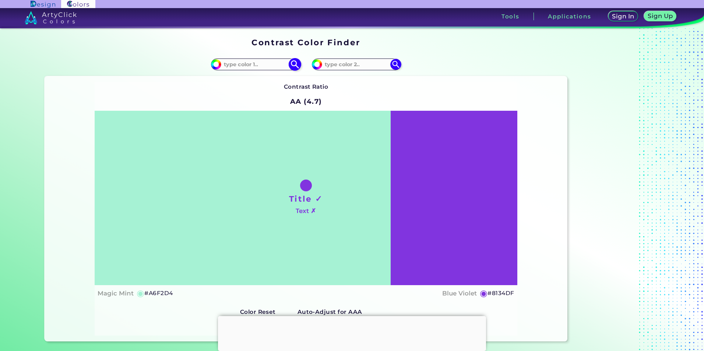
click at [259, 63] on input at bounding box center [255, 64] width 69 height 10
click at [253, 66] on input at bounding box center [255, 64] width 69 height 10
type input "0078b3"
click at [351, 64] on input at bounding box center [356, 64] width 69 height 10
type input "c68edd"
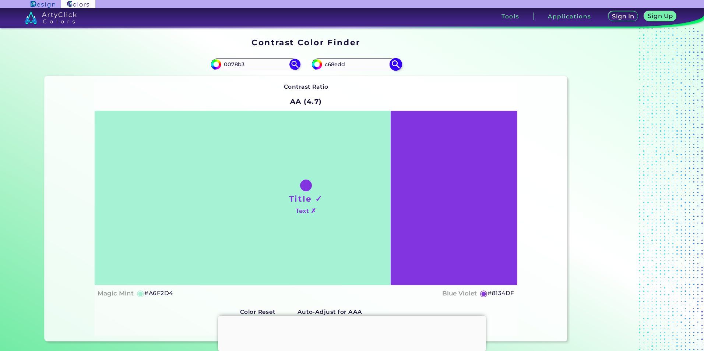
type input "#c68edd"
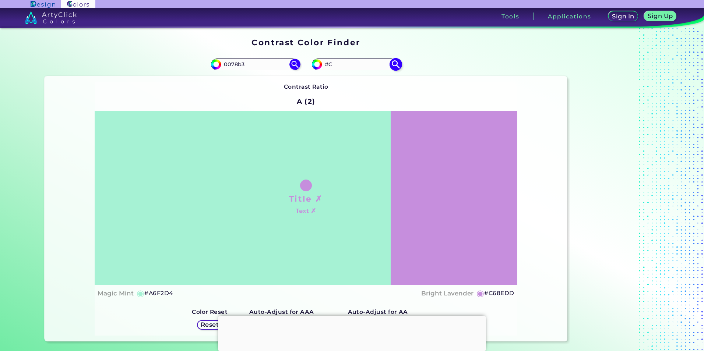
type input "#"
click at [368, 65] on input at bounding box center [356, 64] width 69 height 10
type input "00b9db"
type input "#00b9db"
type input "#00B9DB"
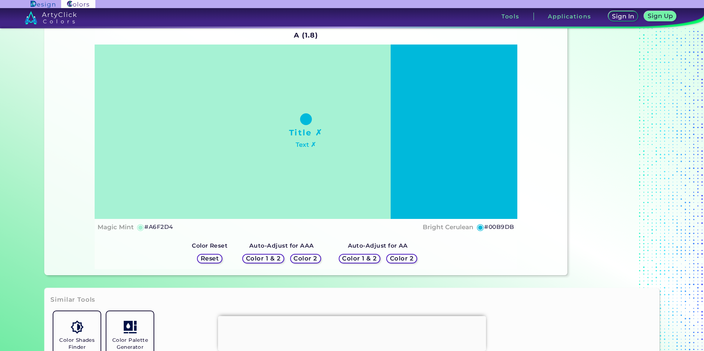
scroll to position [110, 0]
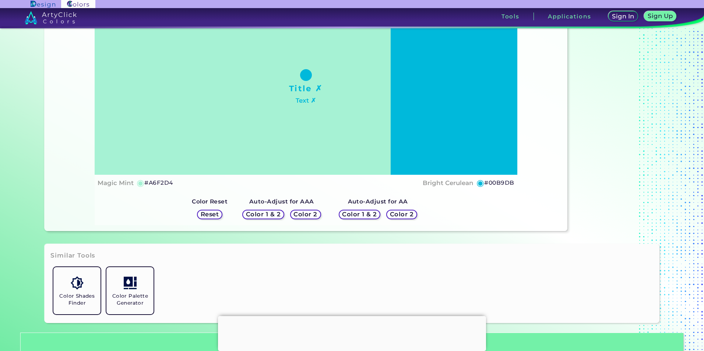
click at [349, 316] on div at bounding box center [352, 316] width 268 height 0
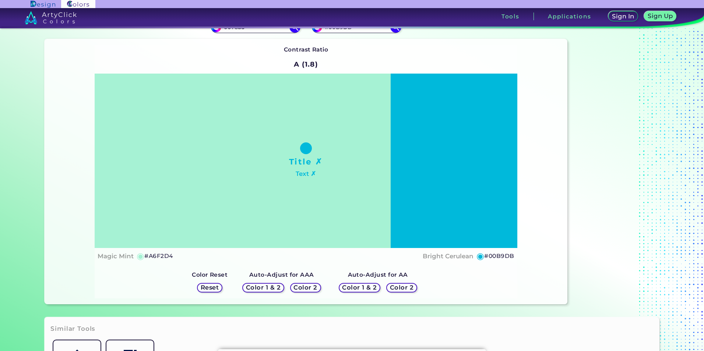
scroll to position [37, 0]
click at [302, 288] on h5 "Color 2" at bounding box center [305, 288] width 21 height 6
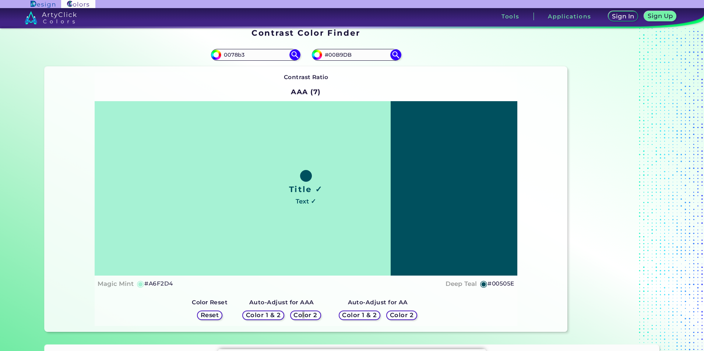
scroll to position [0, 0]
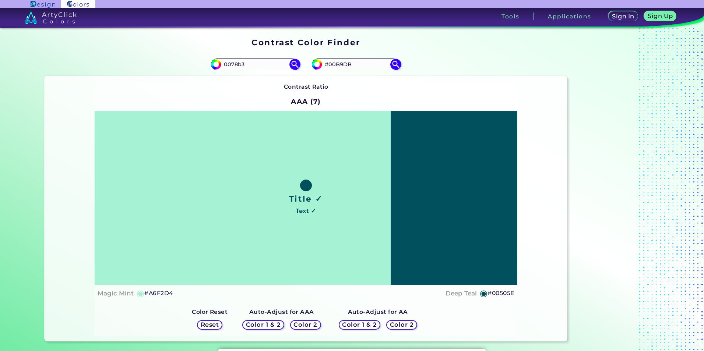
click at [400, 326] on h5 "Color 2" at bounding box center [401, 325] width 21 height 6
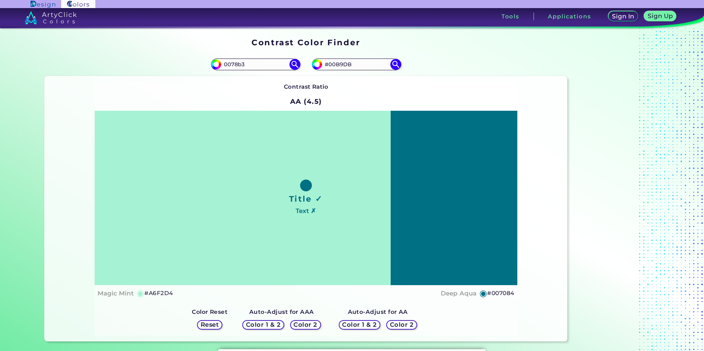
click at [306, 326] on h5 "Color 2" at bounding box center [305, 325] width 21 height 6
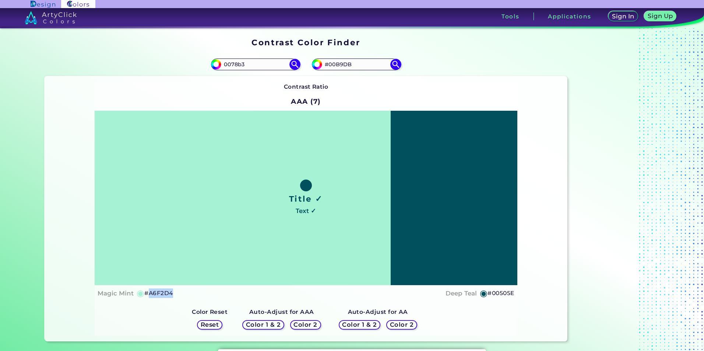
drag, startPoint x: 173, startPoint y: 292, endPoint x: 144, endPoint y: 294, distance: 29.1
click at [144, 294] on div "Magic Mint ◉ #A6F2D4 Deep Teal ◉ #00505E" at bounding box center [306, 293] width 417 height 11
drag, startPoint x: 144, startPoint y: 294, endPoint x: 155, endPoint y: 294, distance: 11.4
copy h5 "A6F2D4"
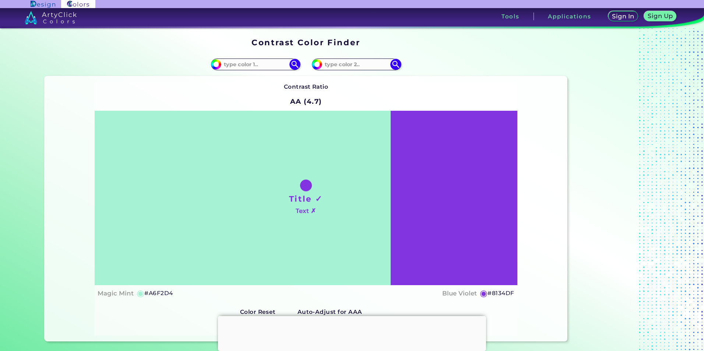
drag, startPoint x: 0, startPoint y: 0, endPoint x: 18, endPoint y: 66, distance: 68.1
click at [18, 66] on section "Contrast Color Finder Contrast Color Finder #a6f2d4 #8134df ◉" at bounding box center [352, 189] width 704 height 323
click at [257, 66] on input at bounding box center [255, 64] width 69 height 10
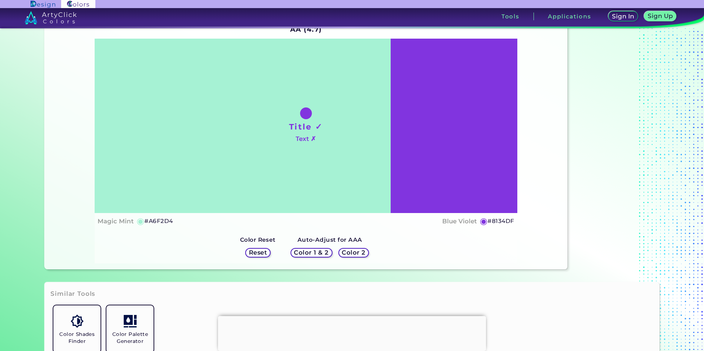
scroll to position [74, 0]
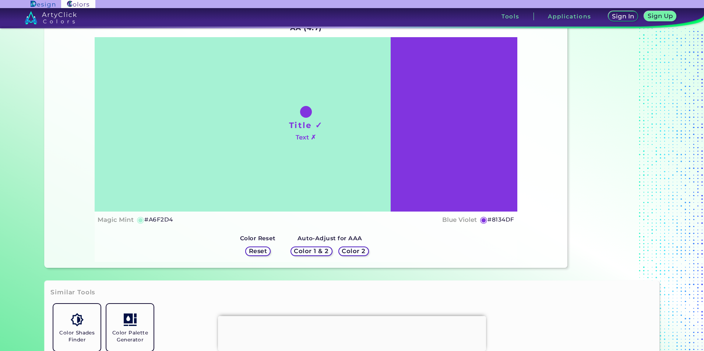
drag, startPoint x: 260, startPoint y: 252, endPoint x: 263, endPoint y: 255, distance: 4.4
click at [261, 252] on h5 "Reset" at bounding box center [258, 252] width 17 height 6
click at [315, 252] on h5 "Color 1 & 2" at bounding box center [311, 252] width 31 height 6
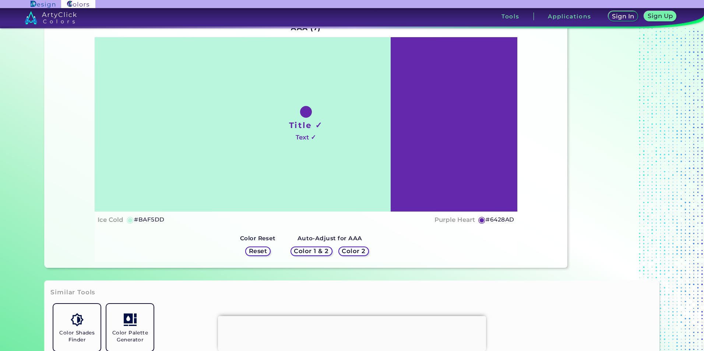
click at [316, 252] on h5 "Color 1 & 2" at bounding box center [311, 252] width 32 height 6
click at [351, 252] on h5 "Color 2" at bounding box center [354, 252] width 22 height 6
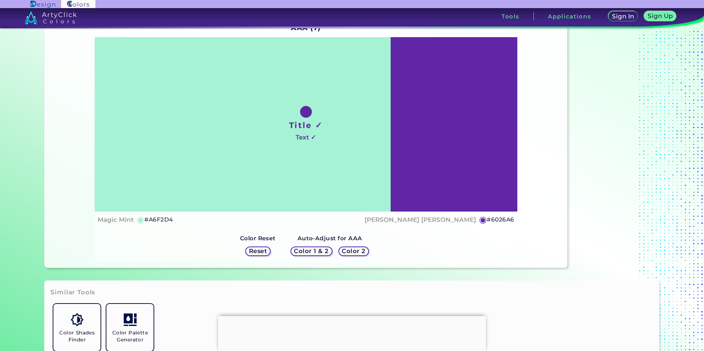
click at [313, 252] on h5 "Color 1 & 2" at bounding box center [311, 252] width 31 height 6
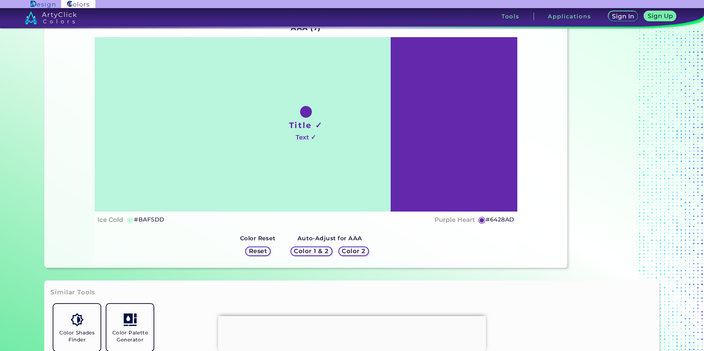
click at [367, 252] on div "Color 1 & 2 Color 2" at bounding box center [330, 251] width 84 height 15
click at [352, 250] on h5 "Color 2" at bounding box center [353, 252] width 21 height 6
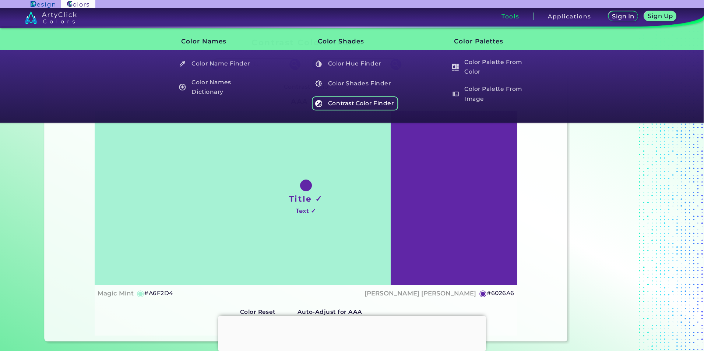
click at [354, 103] on h5 "Contrast Color Finder" at bounding box center [355, 103] width 87 height 14
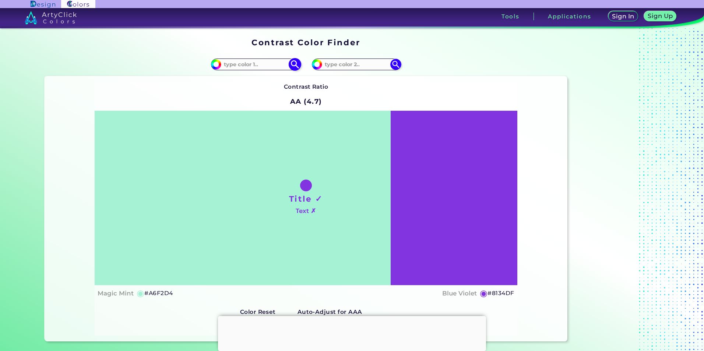
click at [249, 64] on input at bounding box center [255, 64] width 69 height 10
type input "0078b3"
type input "#0078b3"
type input "#0078B3"
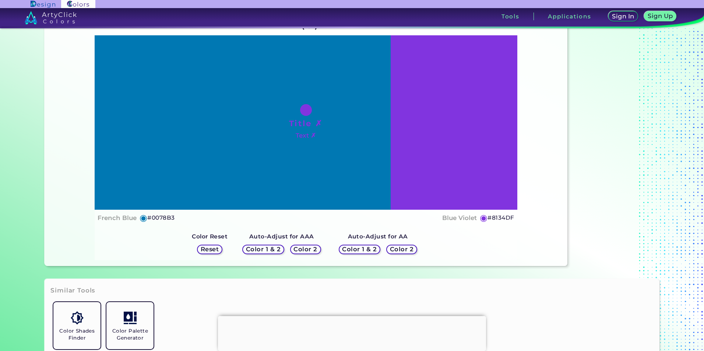
scroll to position [37, 0]
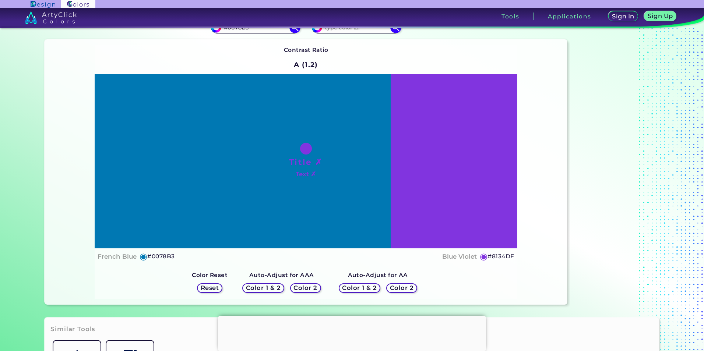
click at [306, 288] on h5 "Color 2" at bounding box center [305, 288] width 21 height 6
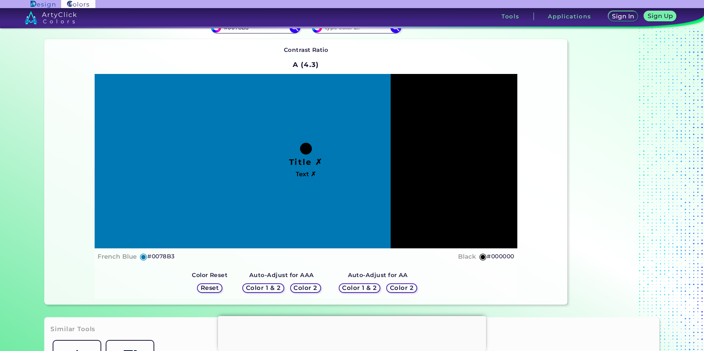
click at [267, 286] on h5 "Color 1 & 2" at bounding box center [263, 288] width 32 height 6
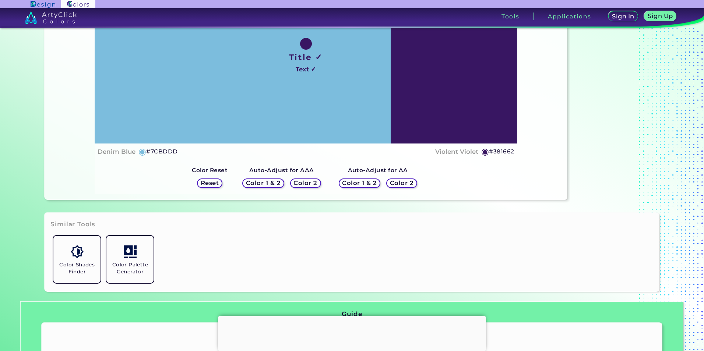
scroll to position [147, 0]
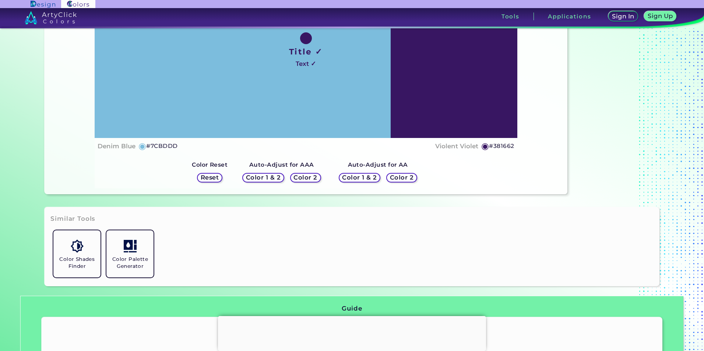
click at [314, 176] on h5 "Color 2" at bounding box center [306, 178] width 22 height 6
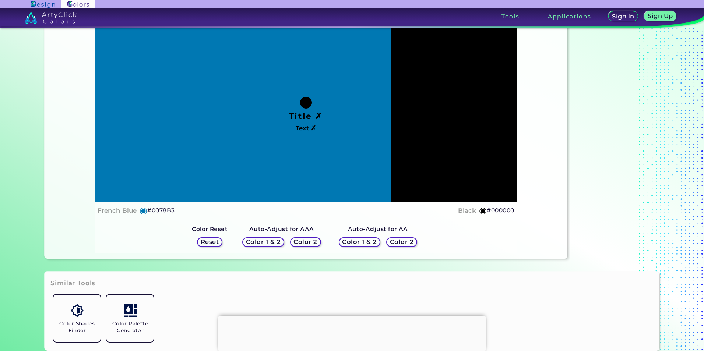
scroll to position [37, 0]
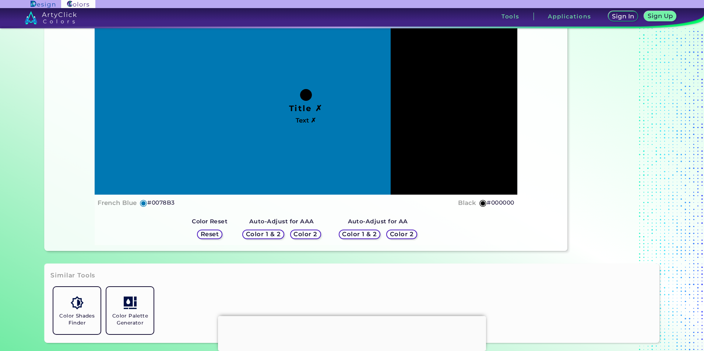
scroll to position [110, 0]
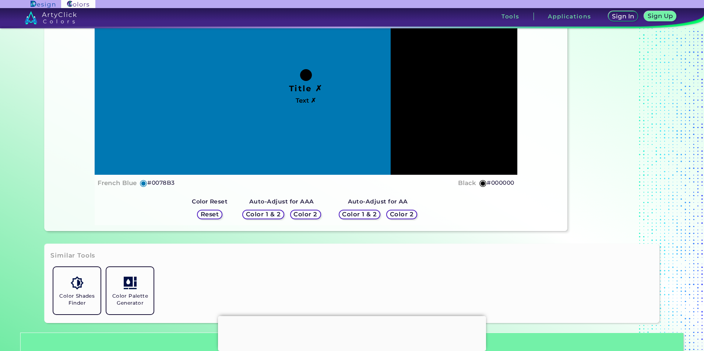
click at [401, 213] on h5 "Color 2" at bounding box center [402, 215] width 22 height 6
click at [314, 214] on h5 "Color 2" at bounding box center [306, 215] width 22 height 6
click at [310, 215] on h5 "Color 2" at bounding box center [306, 215] width 22 height 6
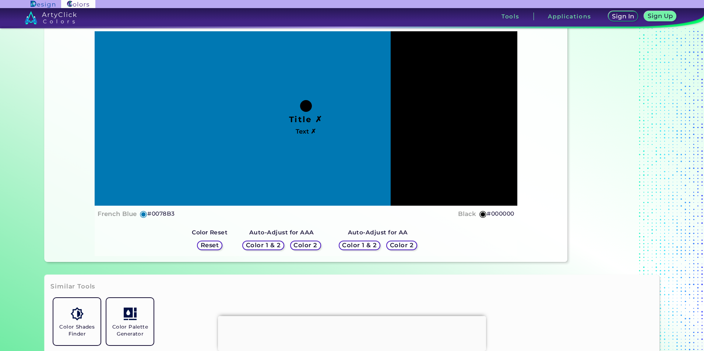
scroll to position [37, 0]
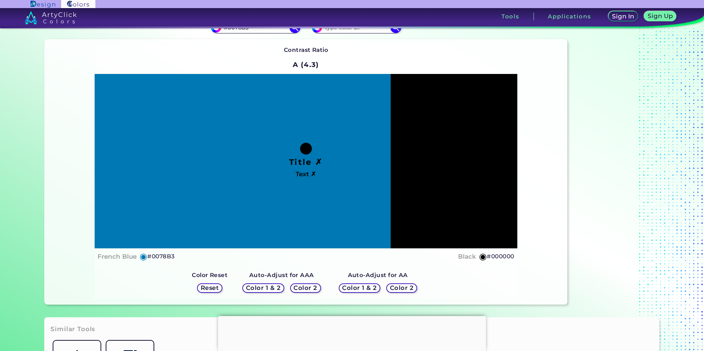
click at [396, 287] on h5 "Color 2" at bounding box center [402, 288] width 22 height 6
click at [364, 288] on h5 "Color 1 & 2" at bounding box center [359, 288] width 33 height 6
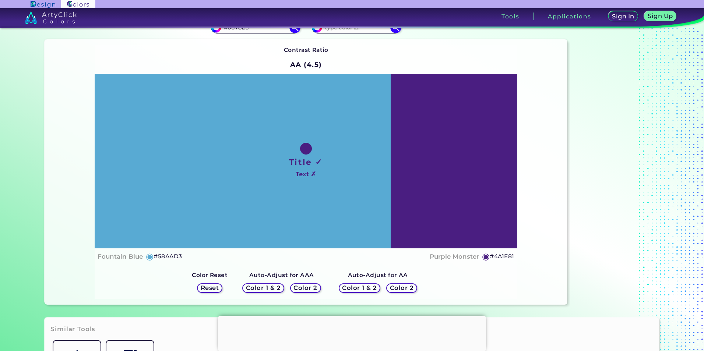
click at [404, 287] on h5 "Color 2" at bounding box center [401, 288] width 21 height 6
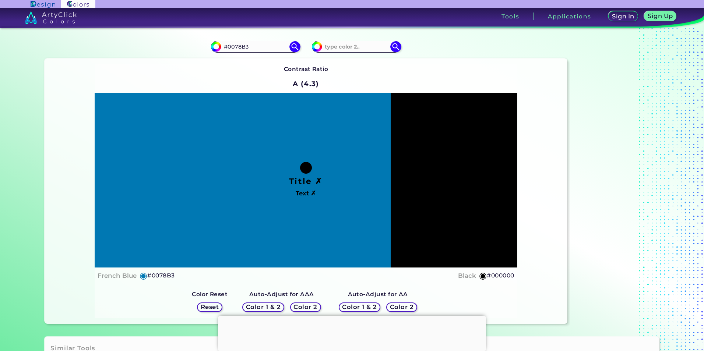
scroll to position [0, 0]
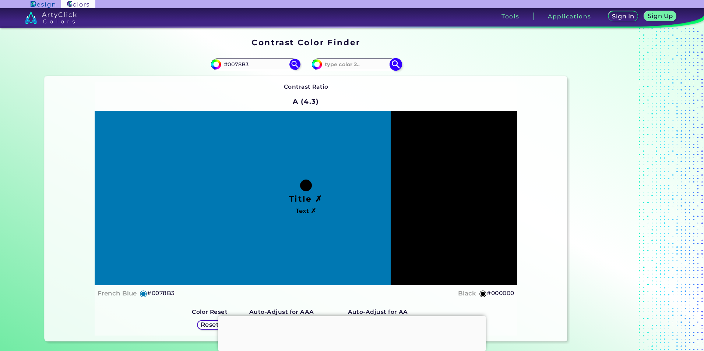
click at [362, 66] on input at bounding box center [356, 64] width 69 height 10
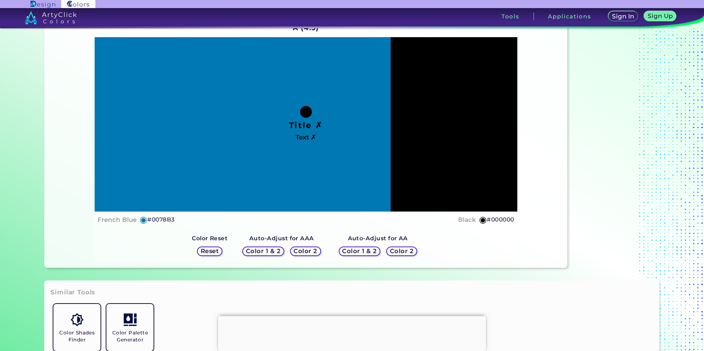
scroll to position [33, 0]
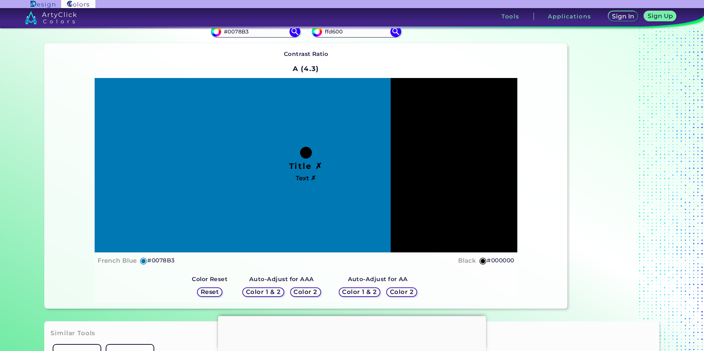
type input "ffd600"
type input "#ffd600"
type input "#FFD600"
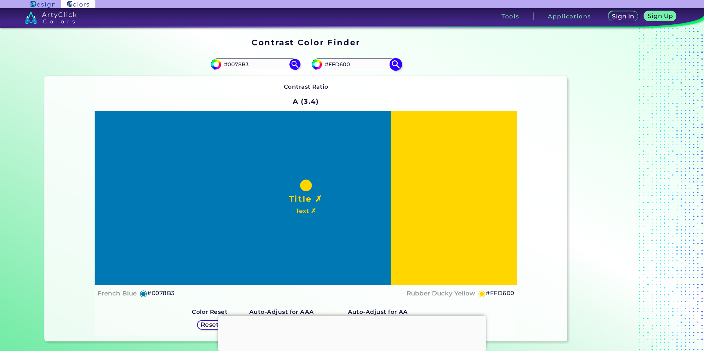
click at [361, 67] on input "#FFD600" at bounding box center [356, 64] width 69 height 10
